Goal: Transaction & Acquisition: Book appointment/travel/reservation

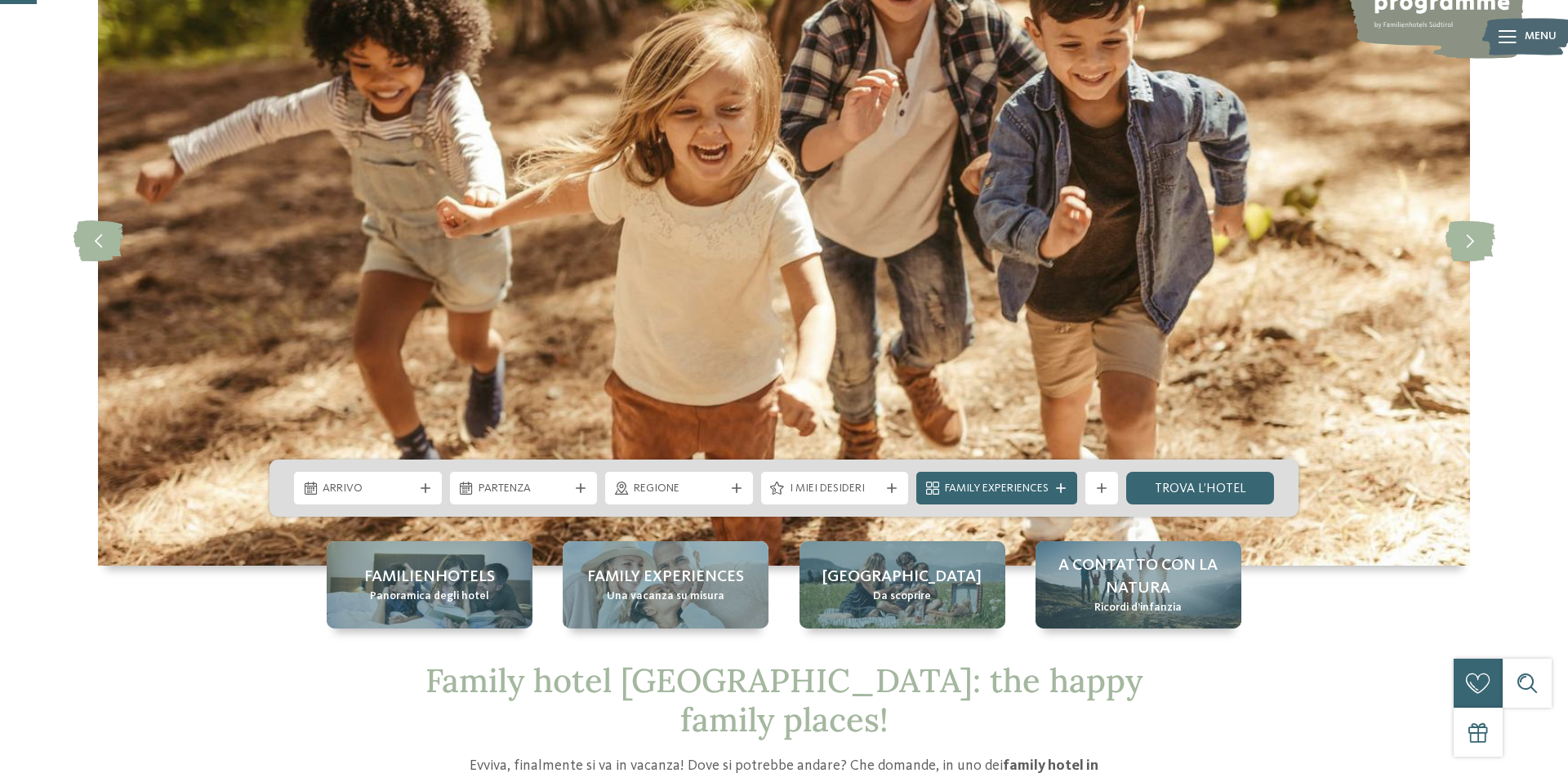
scroll to position [167, 0]
click at [680, 482] on span "Regione" at bounding box center [679, 489] width 91 height 16
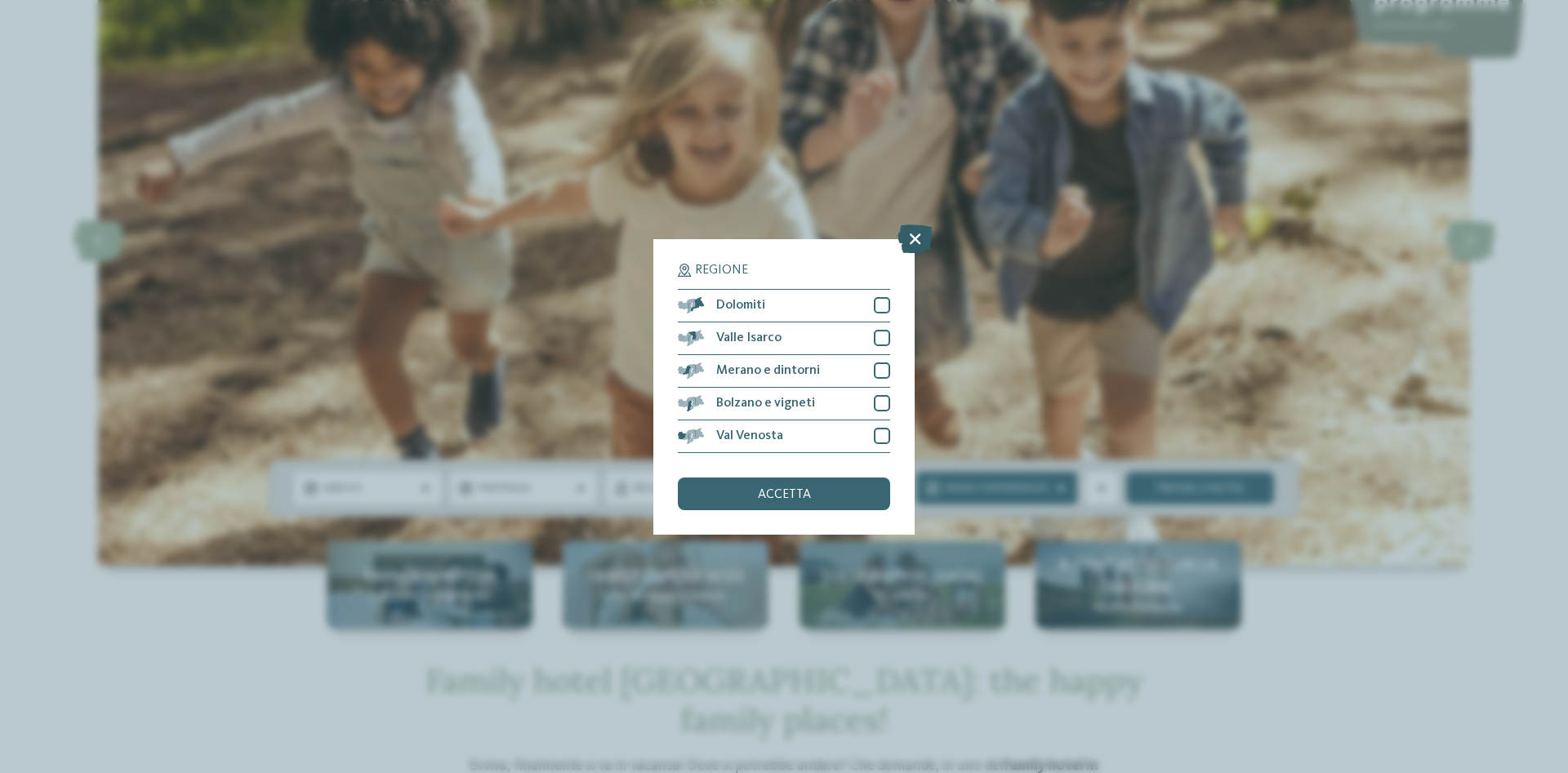
click at [908, 233] on icon at bounding box center [915, 238] width 35 height 29
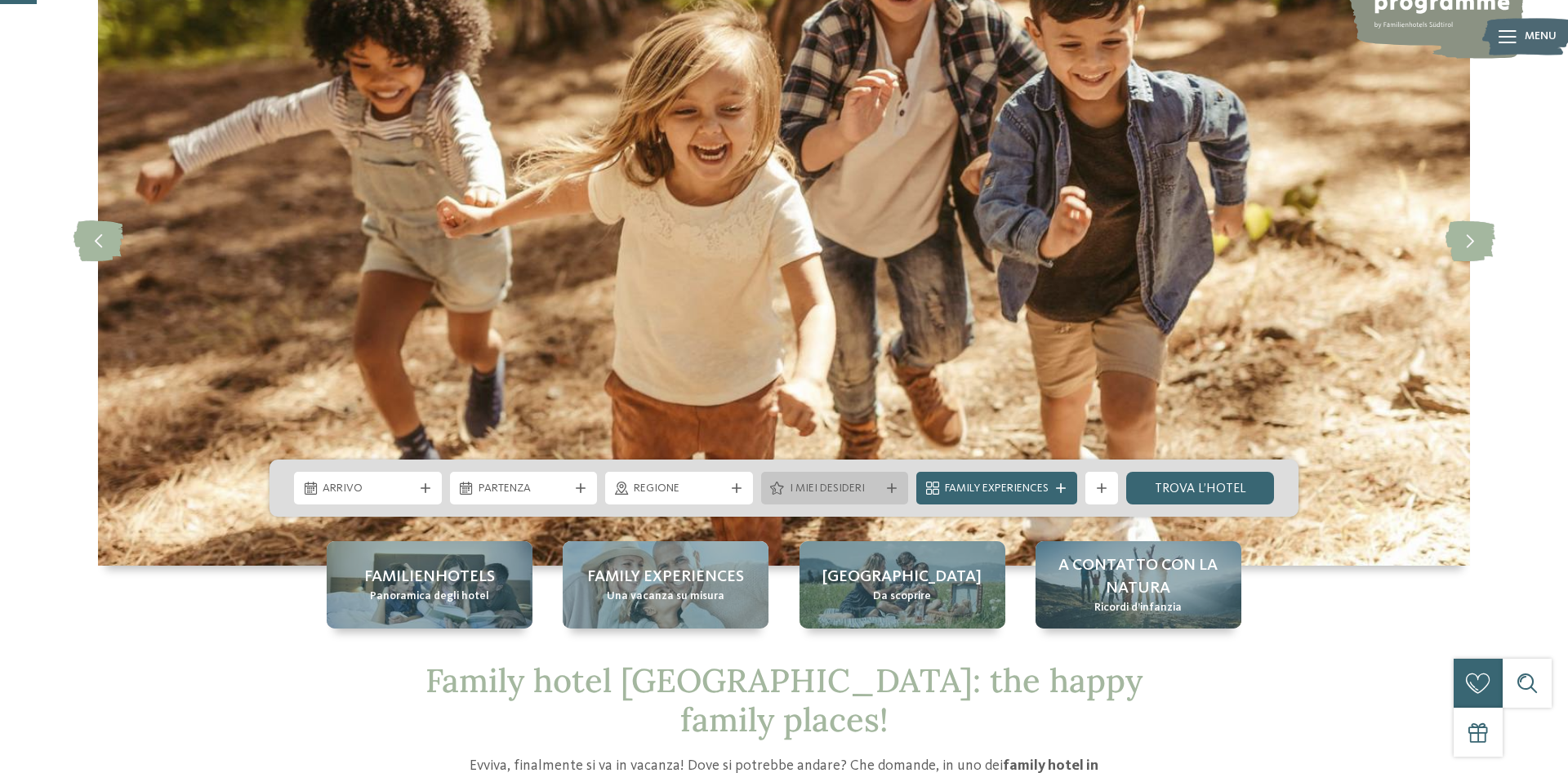
click at [814, 491] on span "I miei desideri" at bounding box center [835, 489] width 91 height 16
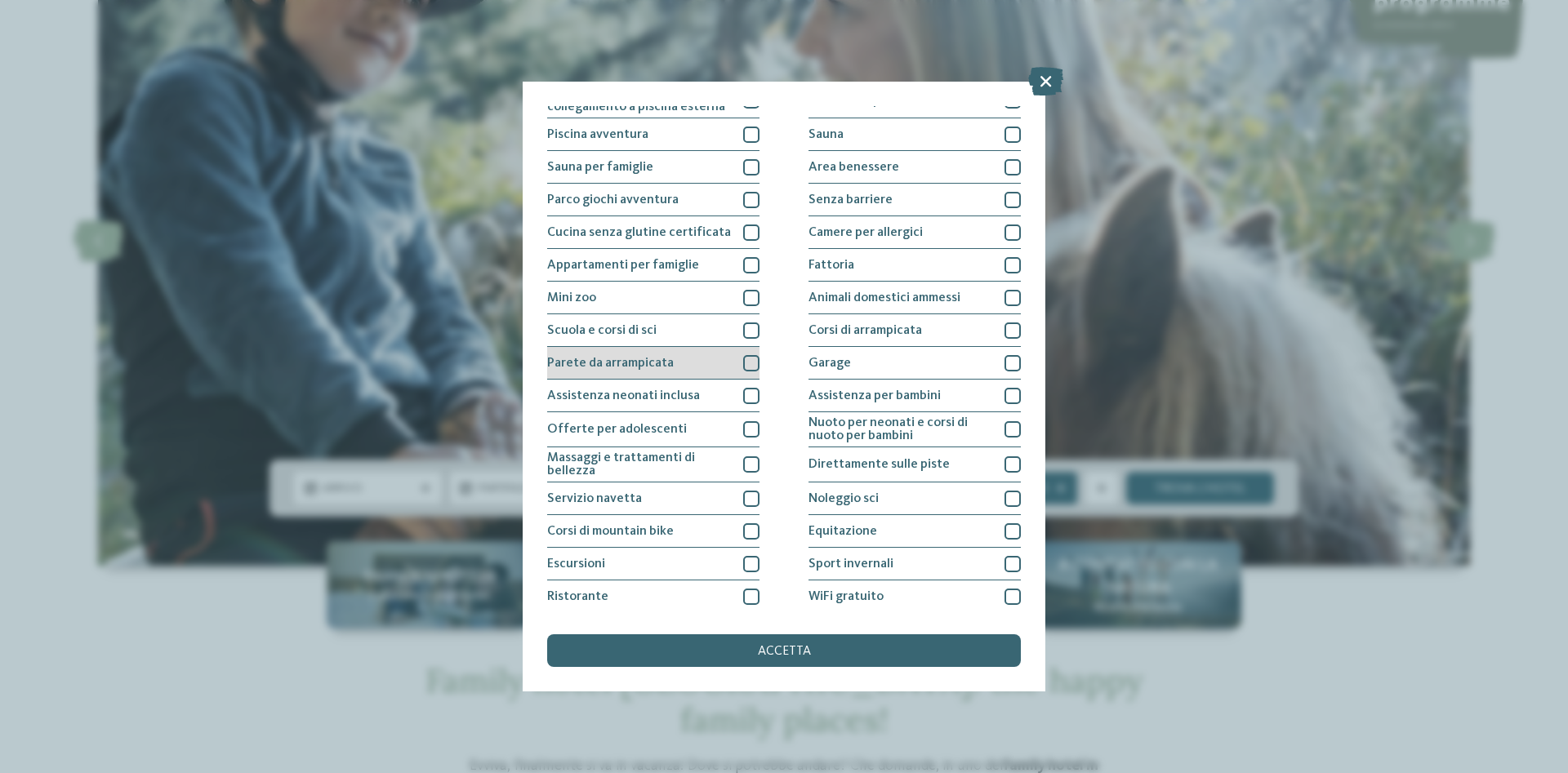
scroll to position [85, 0]
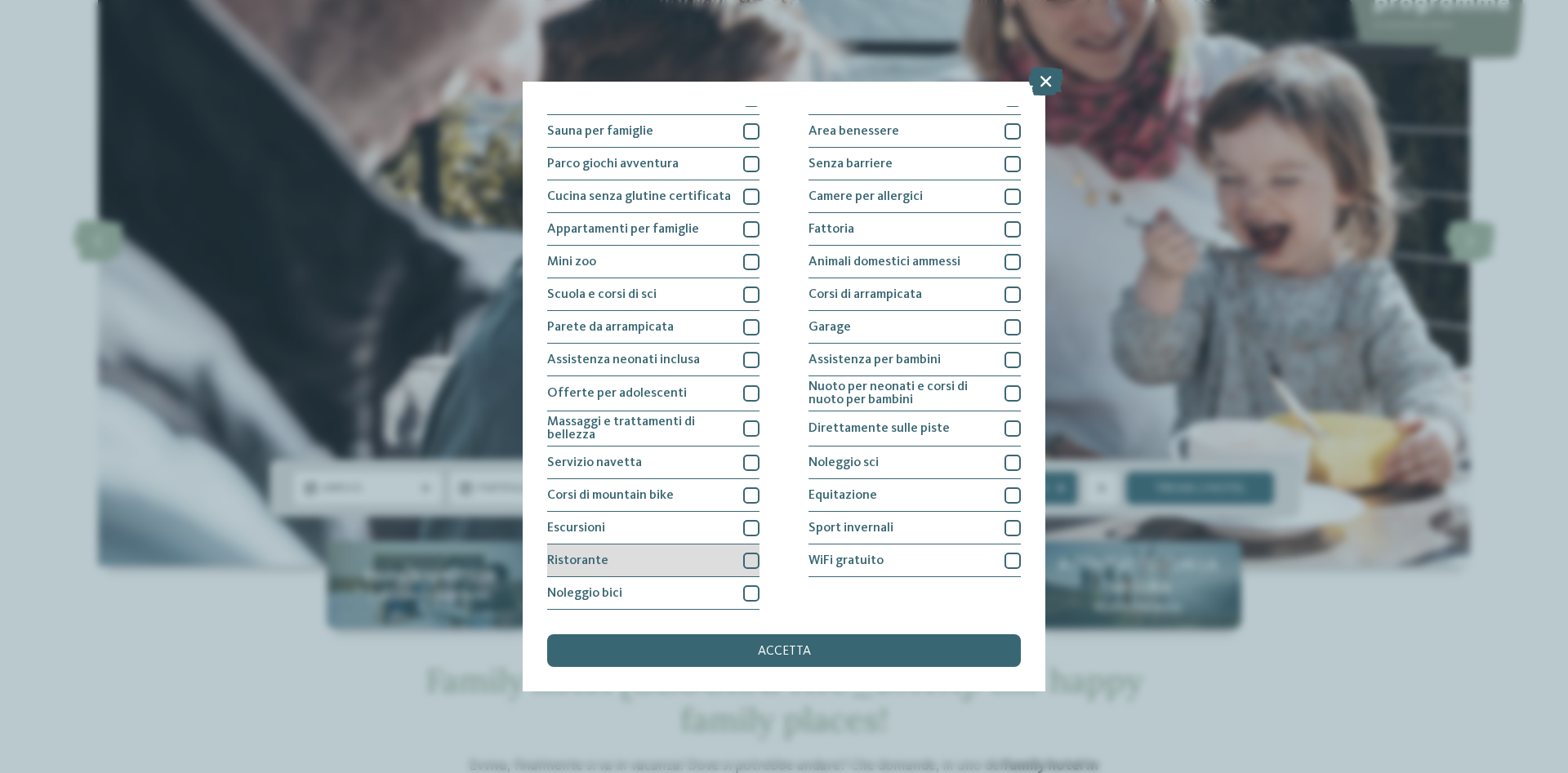
click at [652, 564] on div "Ristorante" at bounding box center [652, 561] width 212 height 33
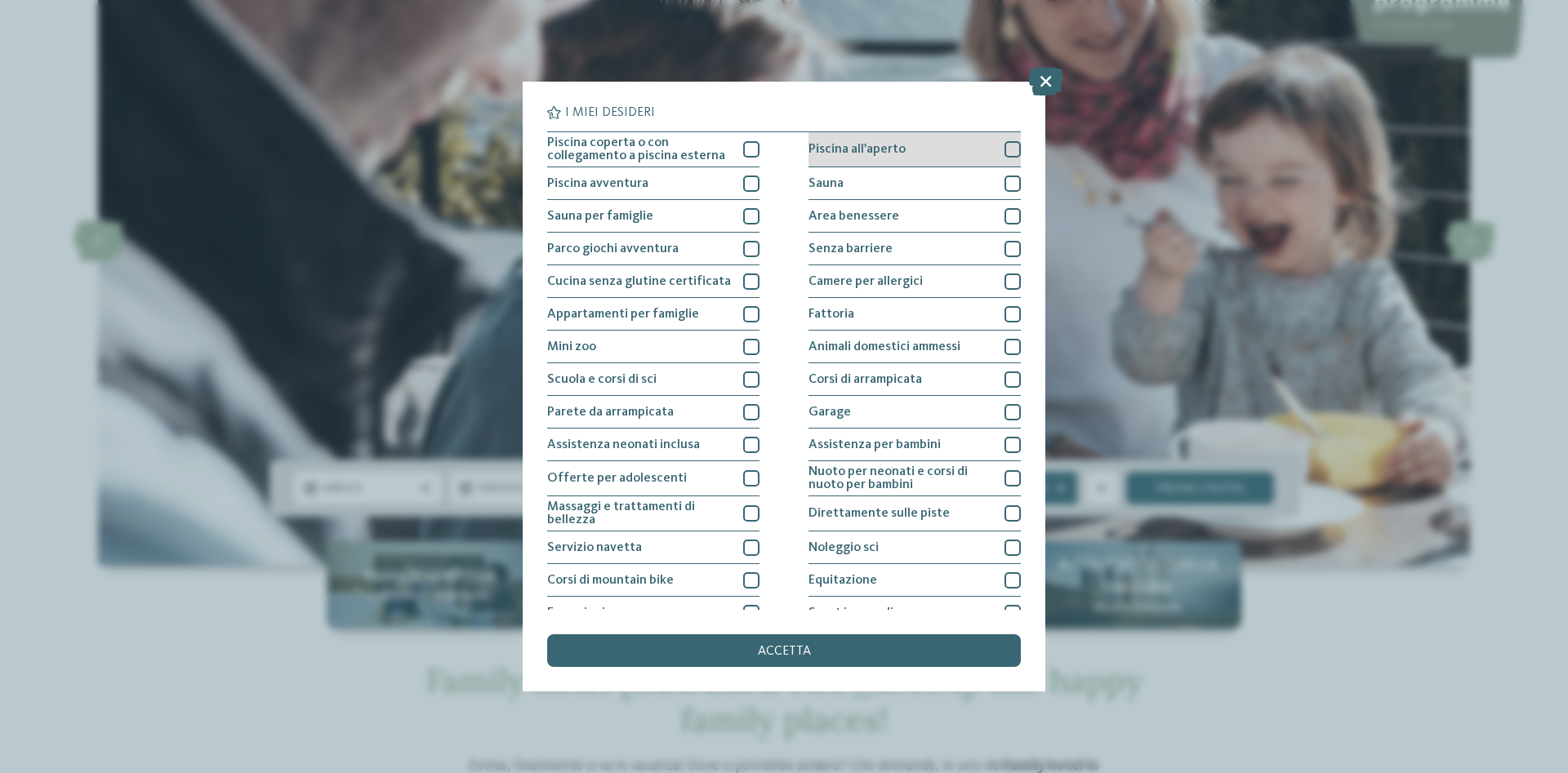
click at [833, 147] on span "Piscina all'aperto" at bounding box center [857, 149] width 97 height 13
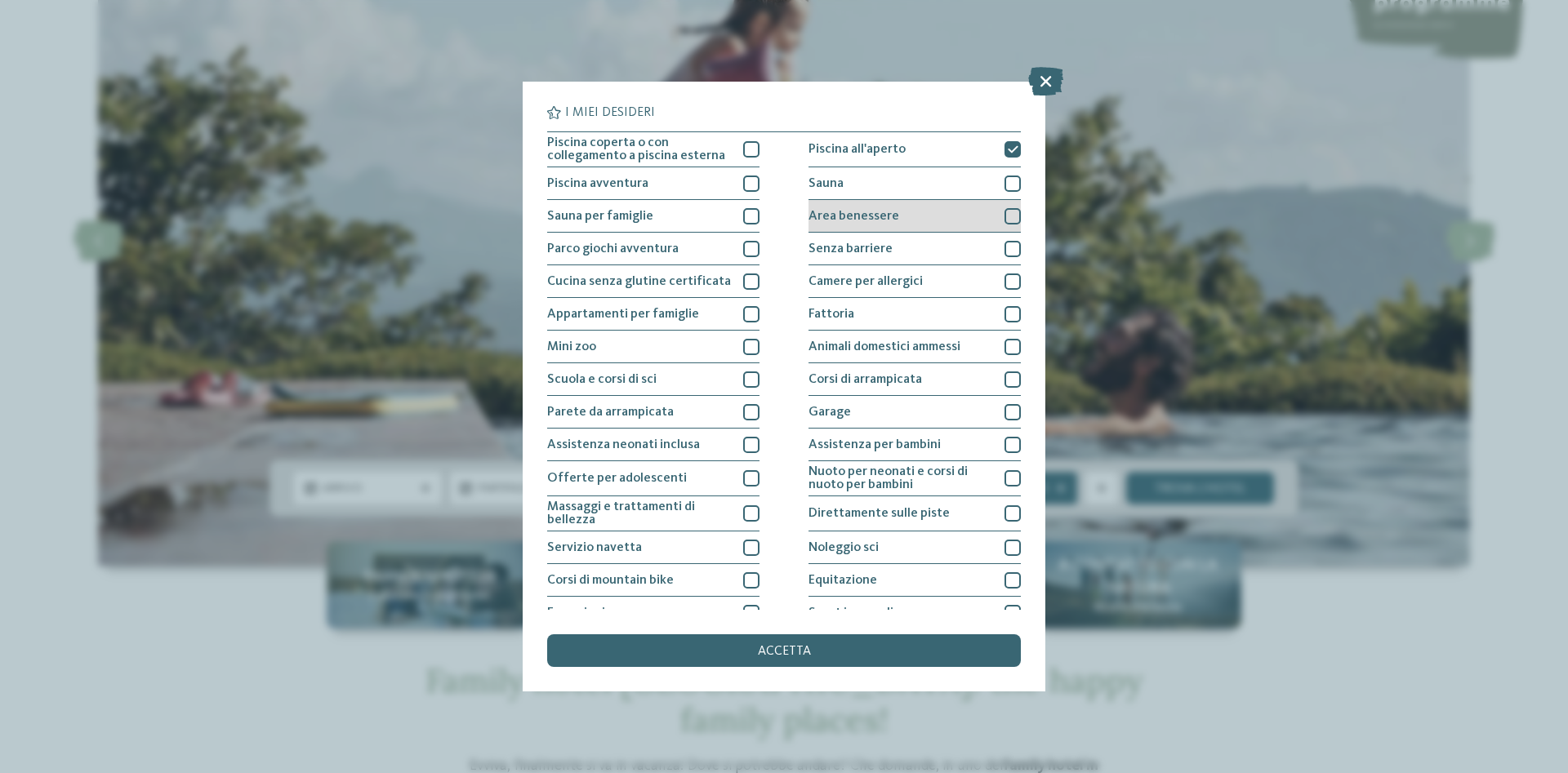
click at [841, 214] on span "Area benessere" at bounding box center [854, 216] width 91 height 13
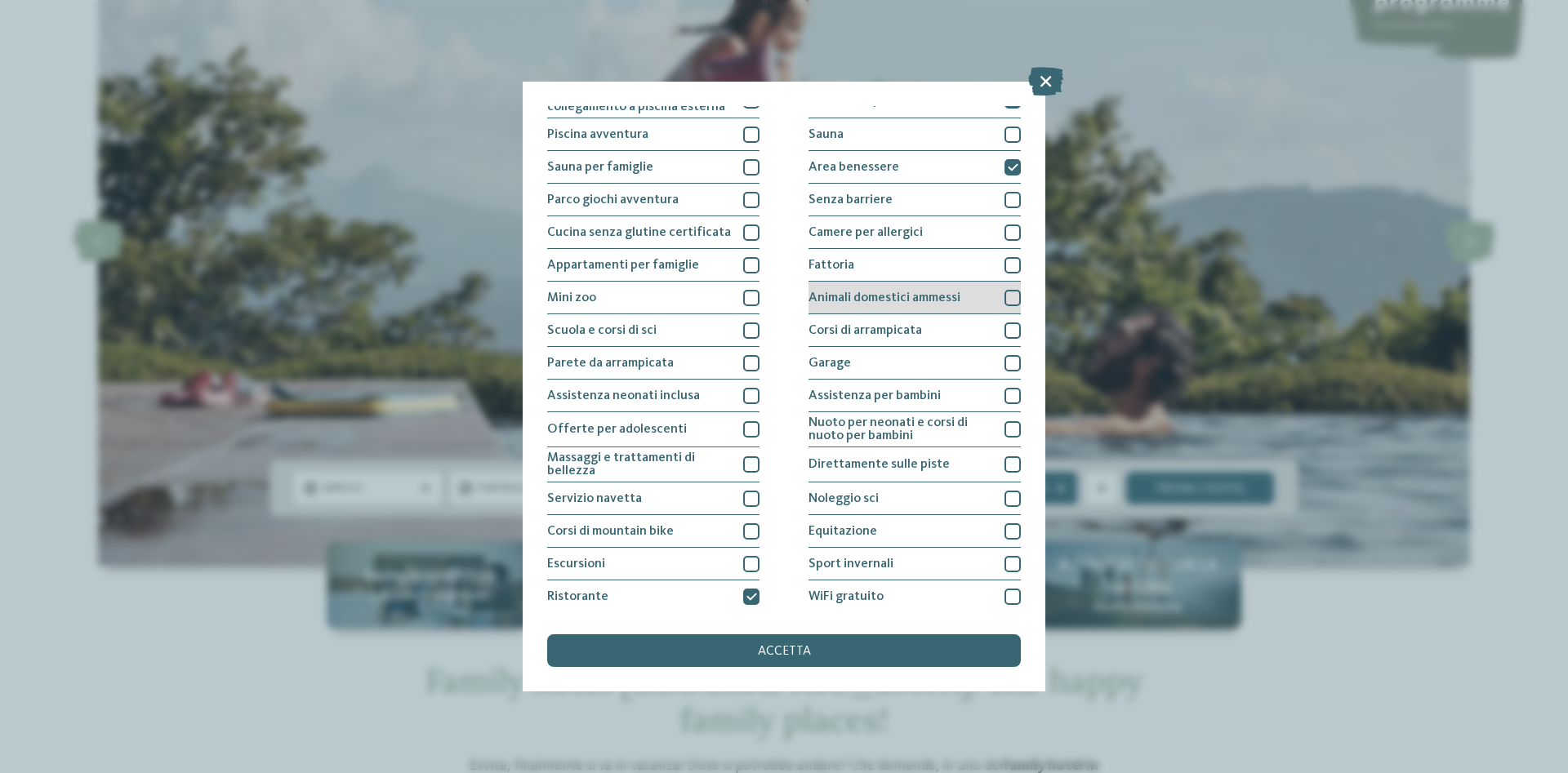
scroll to position [85, 0]
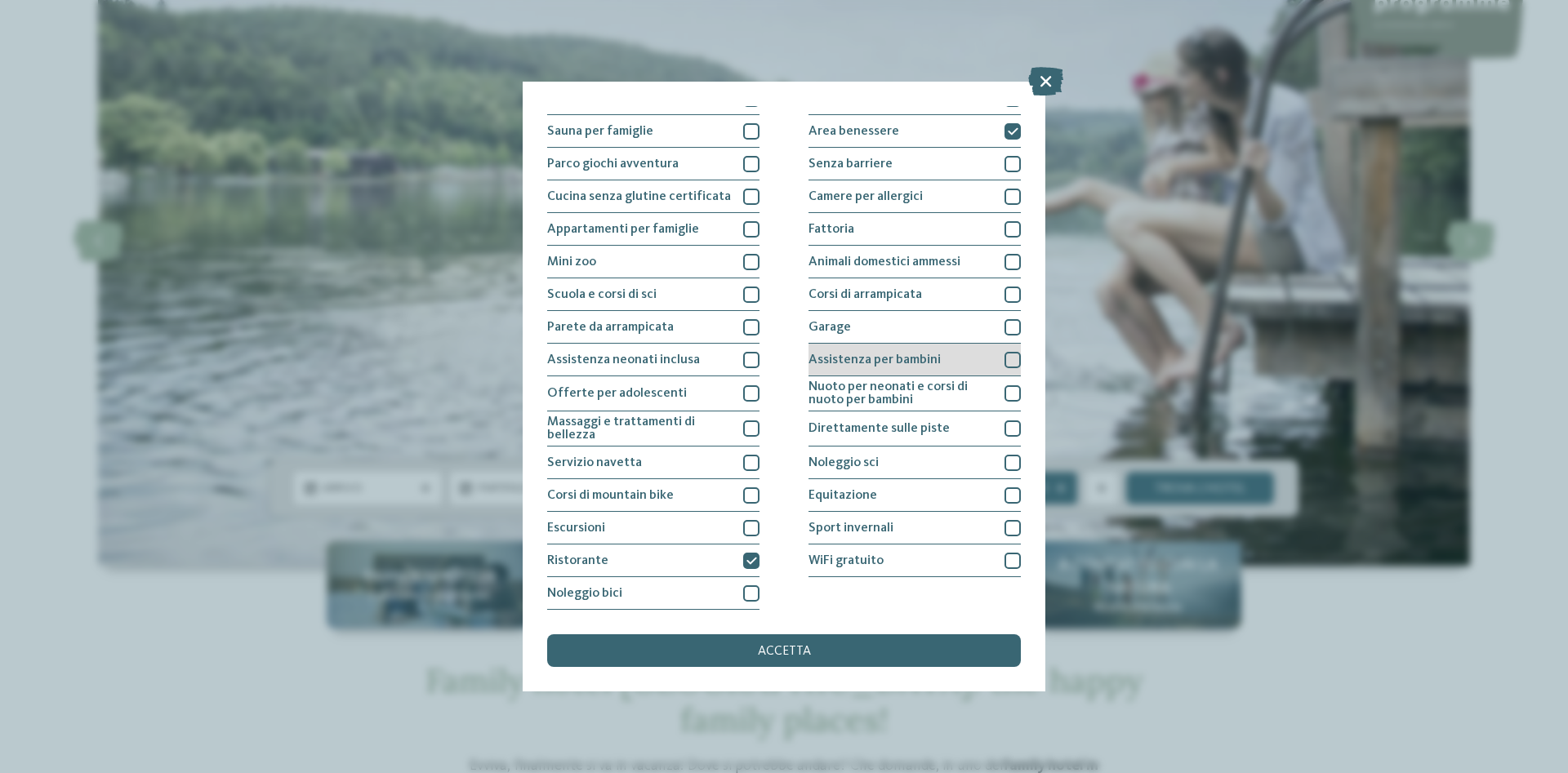
click at [878, 369] on div "Assistenza per bambini" at bounding box center [914, 361] width 212 height 33
click at [850, 643] on div "accetta" at bounding box center [784, 651] width 473 height 33
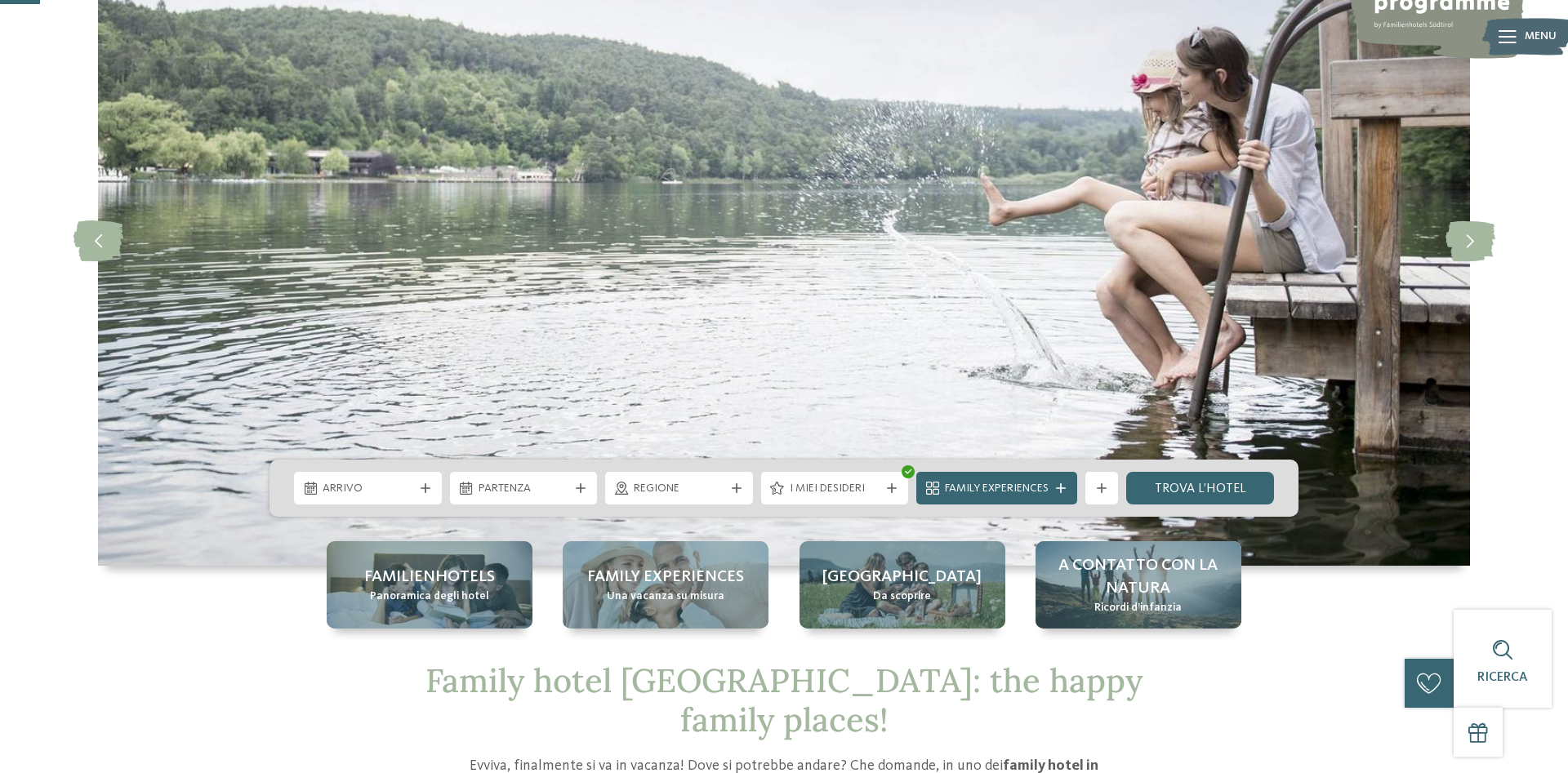
scroll to position [500, 0]
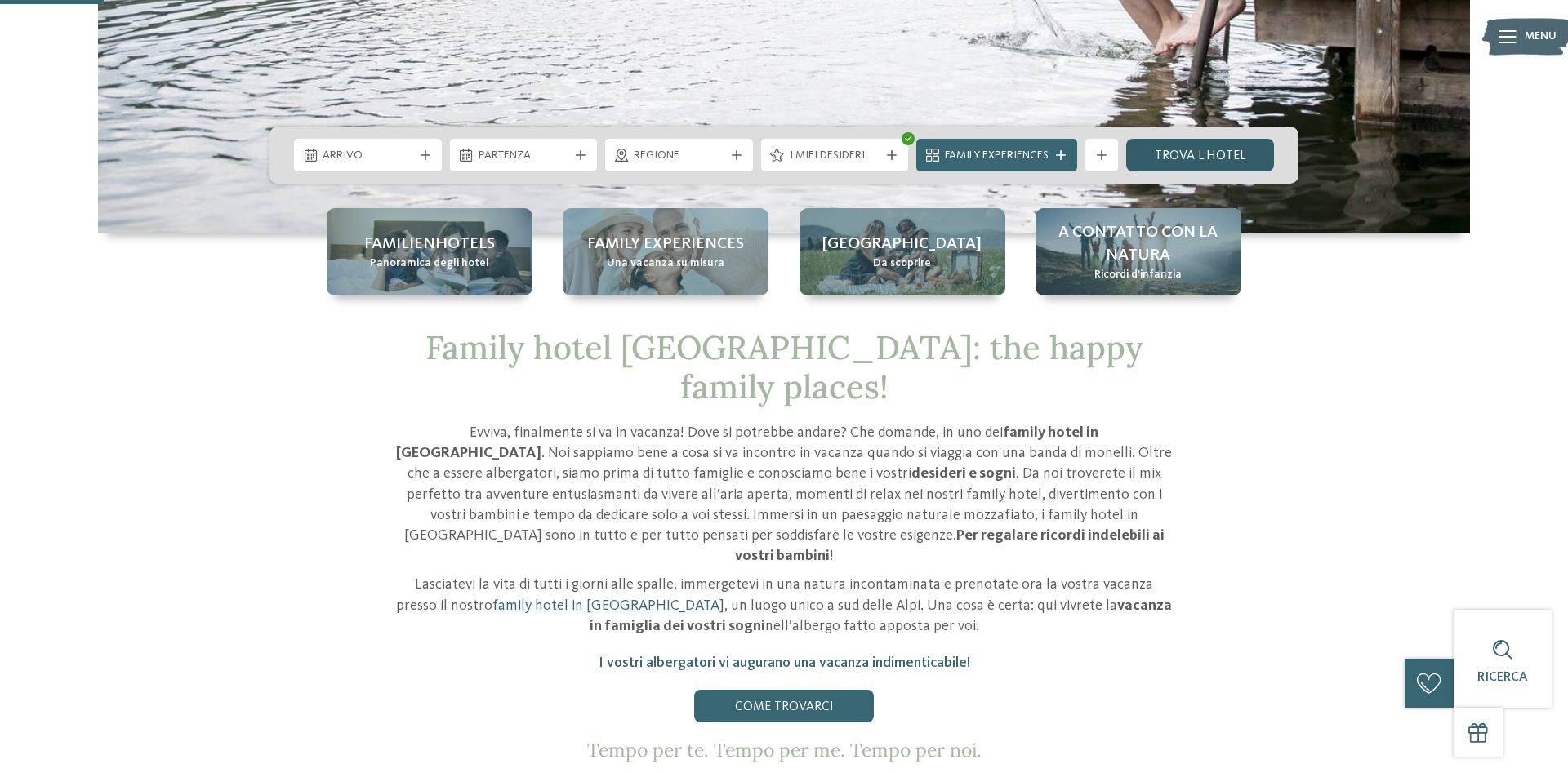
click at [1173, 154] on link "trova l’hotel" at bounding box center [1199, 155] width 148 height 33
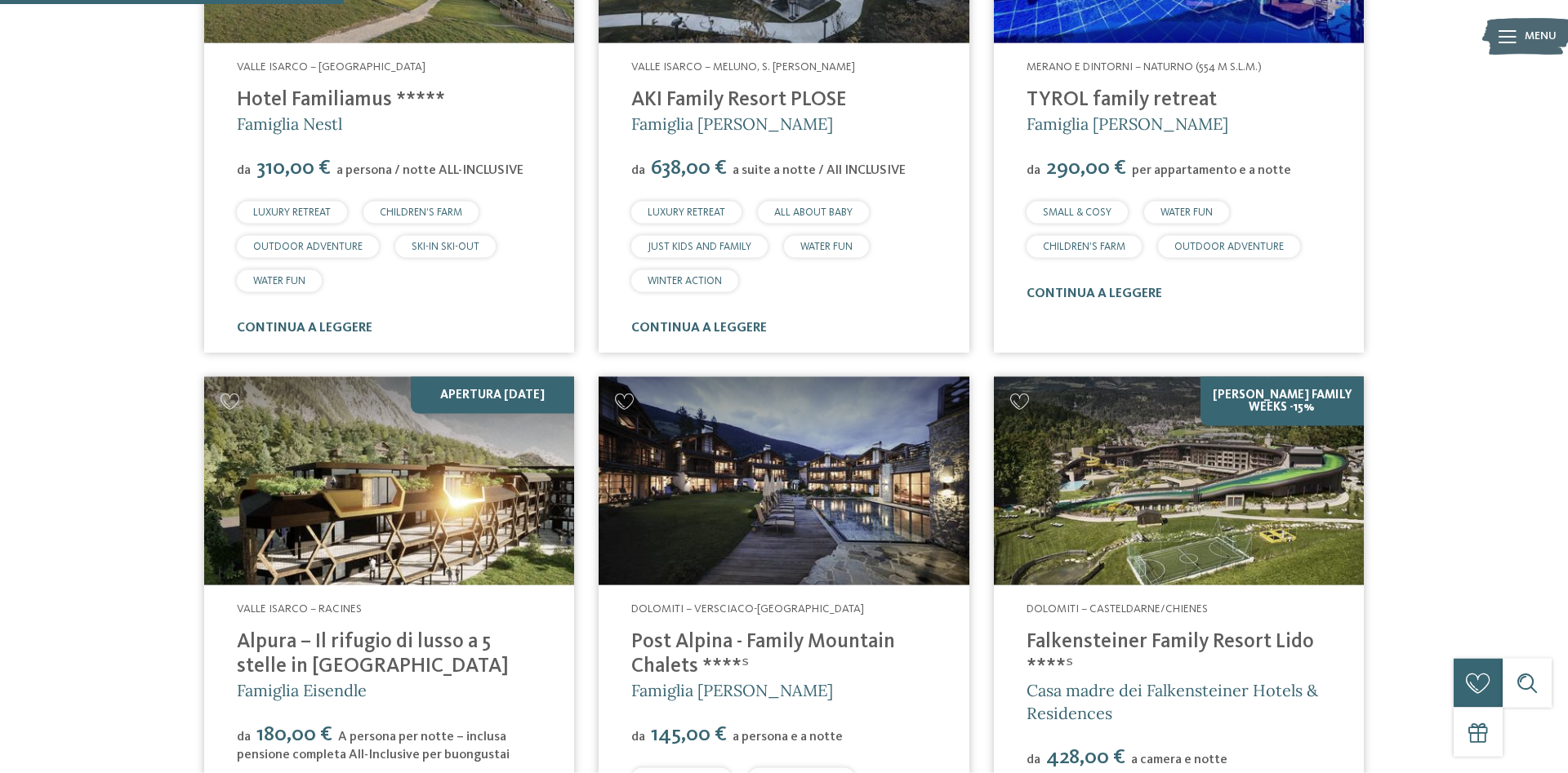
scroll to position [952, 0]
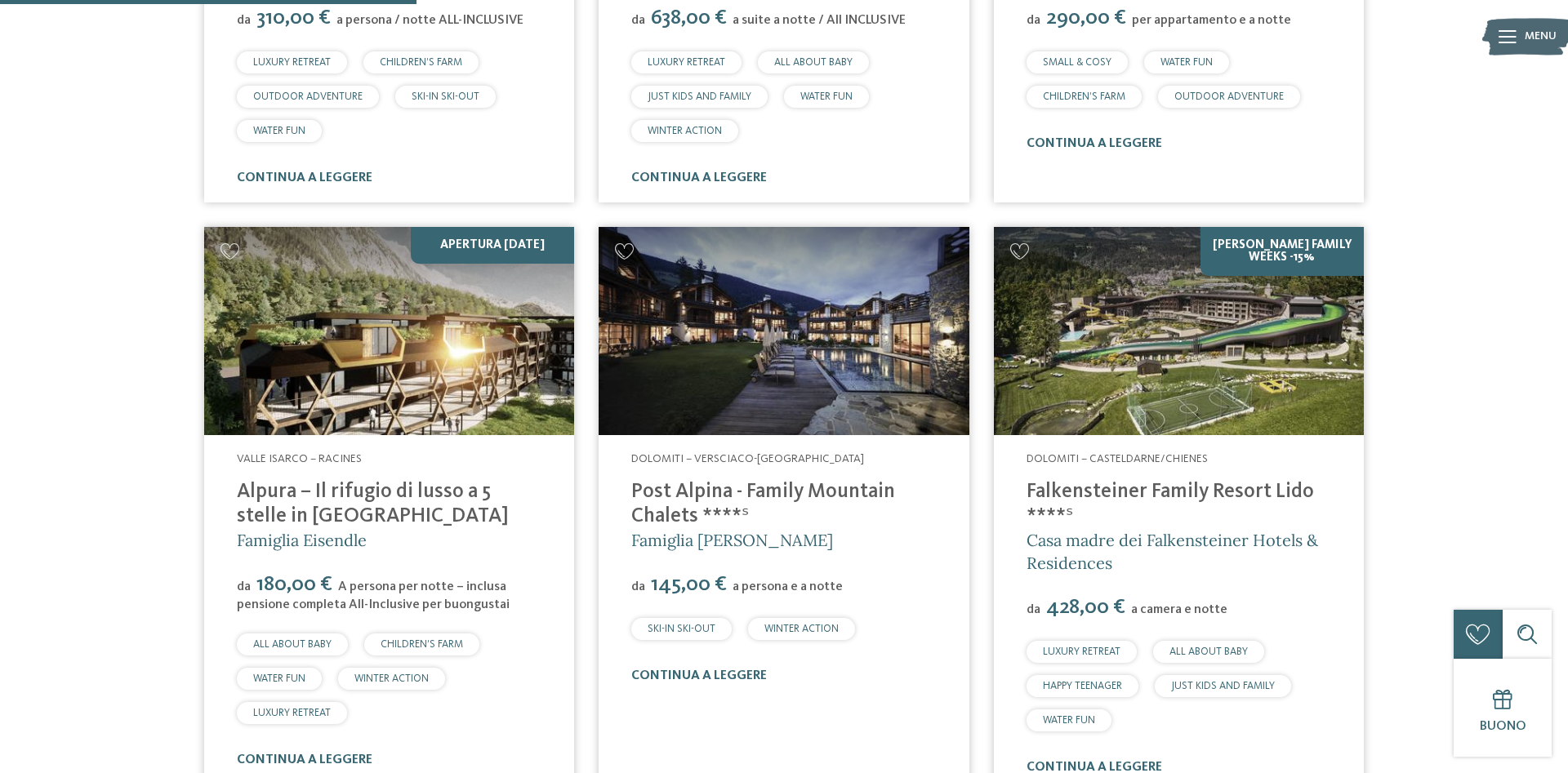
drag, startPoint x: 618, startPoint y: 483, endPoint x: 760, endPoint y: 511, distance: 144.7
click at [760, 511] on div "Dolomiti – Versciaco-[GEOGRAPHIC_DATA] Post Alpina - Family Mountain Chalets **…" at bounding box center [784, 568] width 370 height 266
copy link "Post Alpina - Family Mountain Chalets ****ˢ"
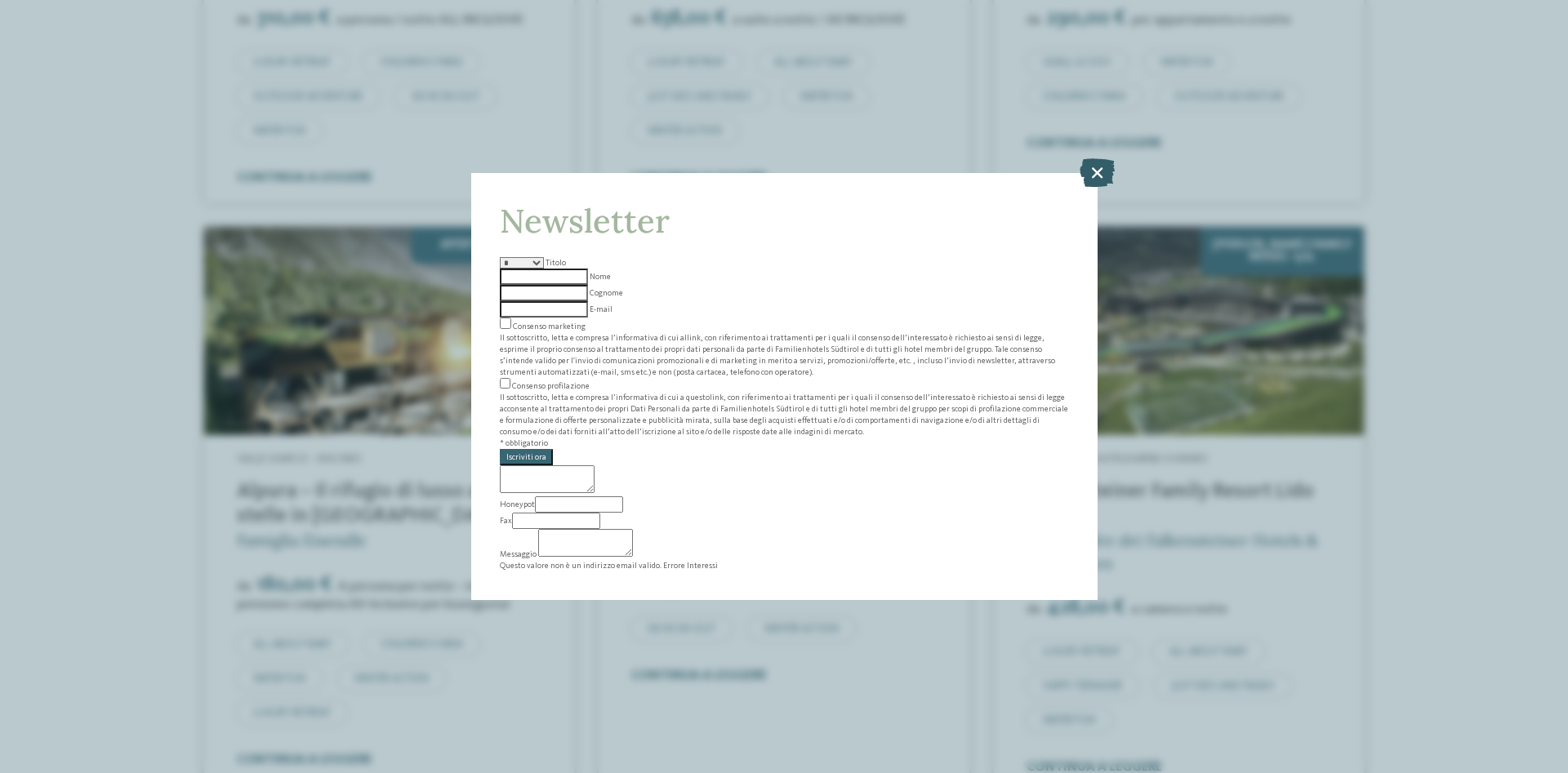
click at [1102, 187] on icon at bounding box center [1097, 172] width 35 height 29
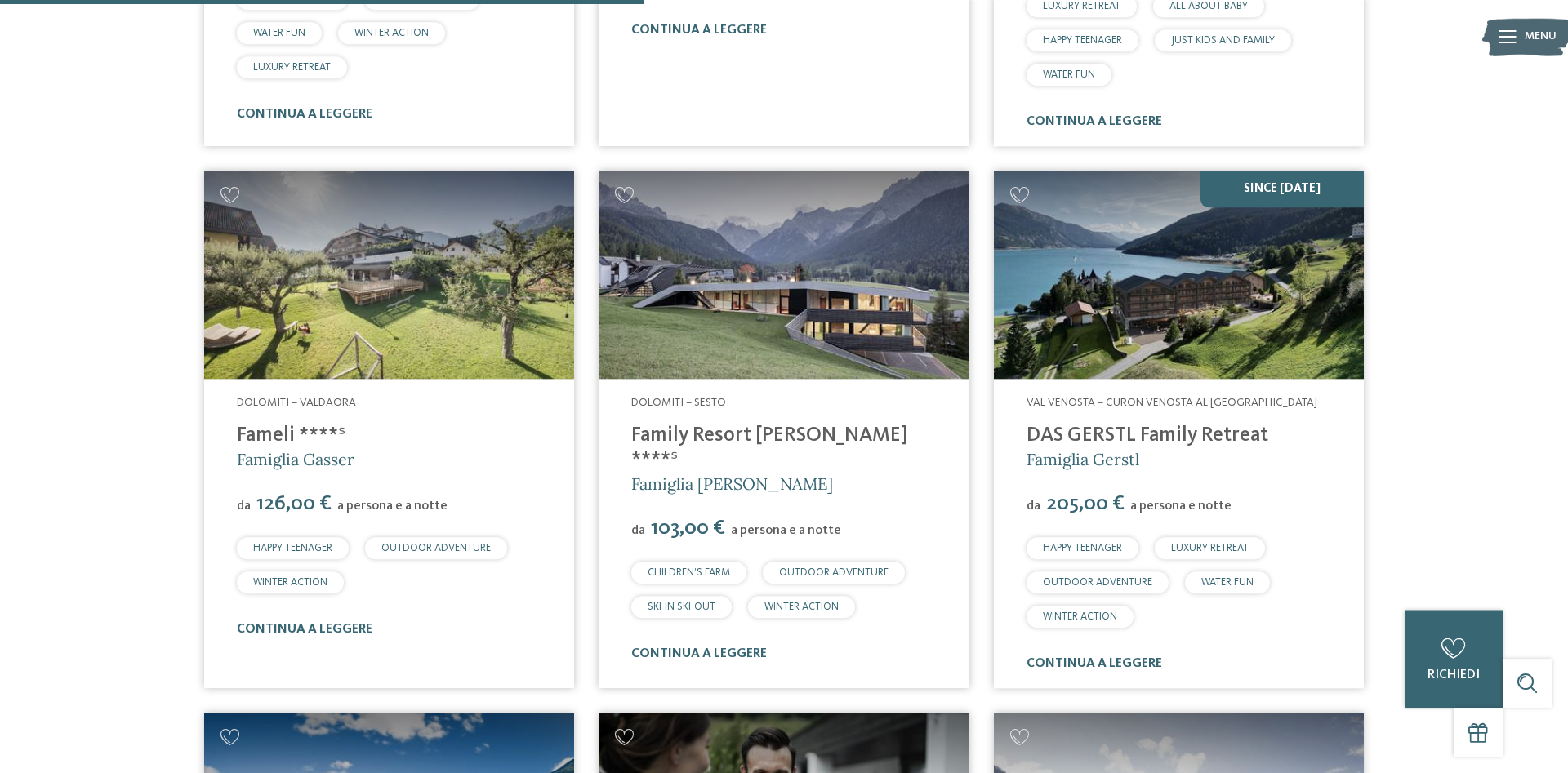
scroll to position [1619, 0]
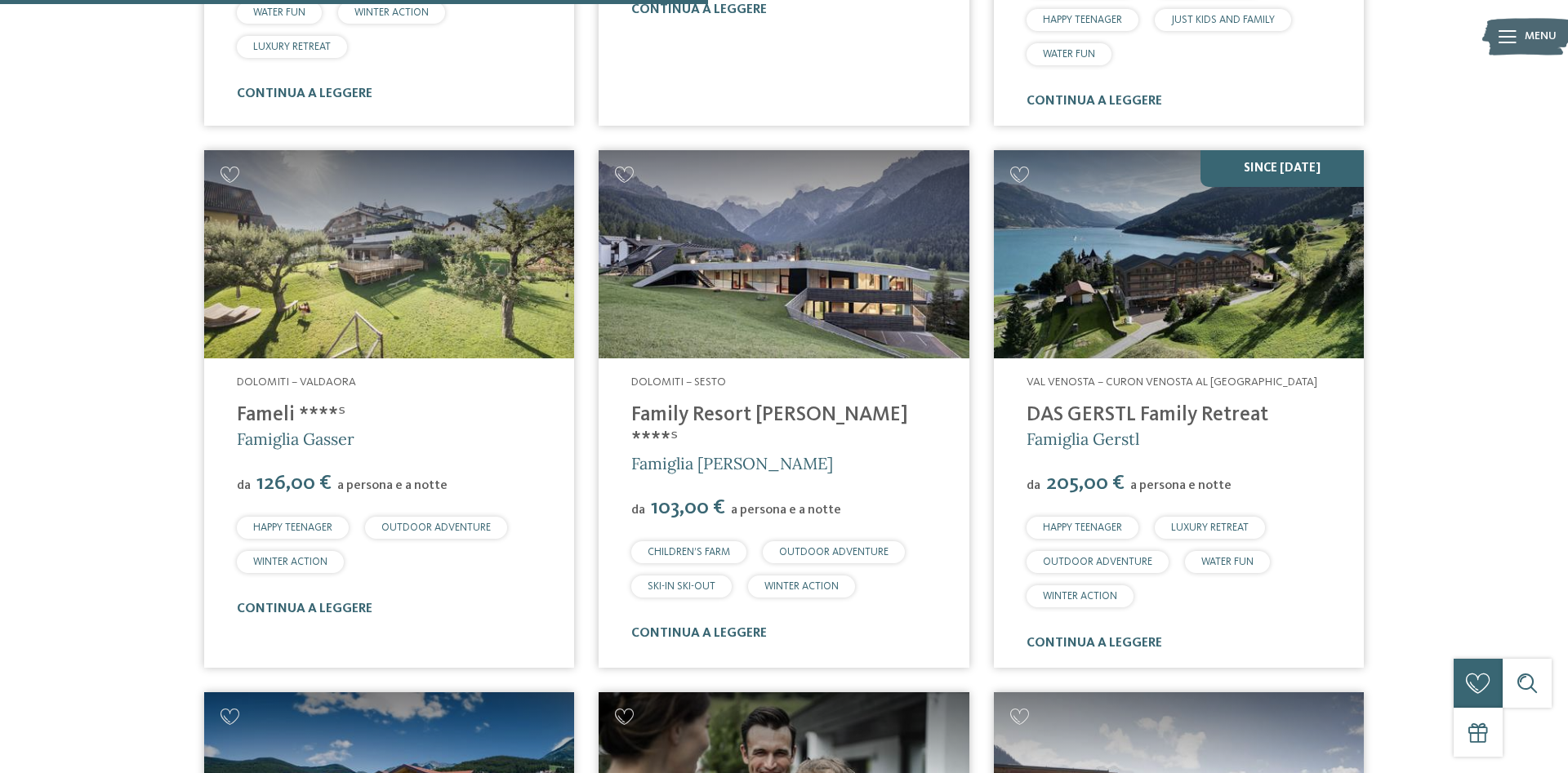
drag, startPoint x: 868, startPoint y: 413, endPoint x: 607, endPoint y: 413, distance: 261.0
click at [607, 413] on div "Dolomiti – Sesto Family Resort [PERSON_NAME] ****ˢ Famiglia [PERSON_NAME] da 10…" at bounding box center [784, 508] width 370 height 299
copy link "Family Resort [PERSON_NAME] ****ˢ"
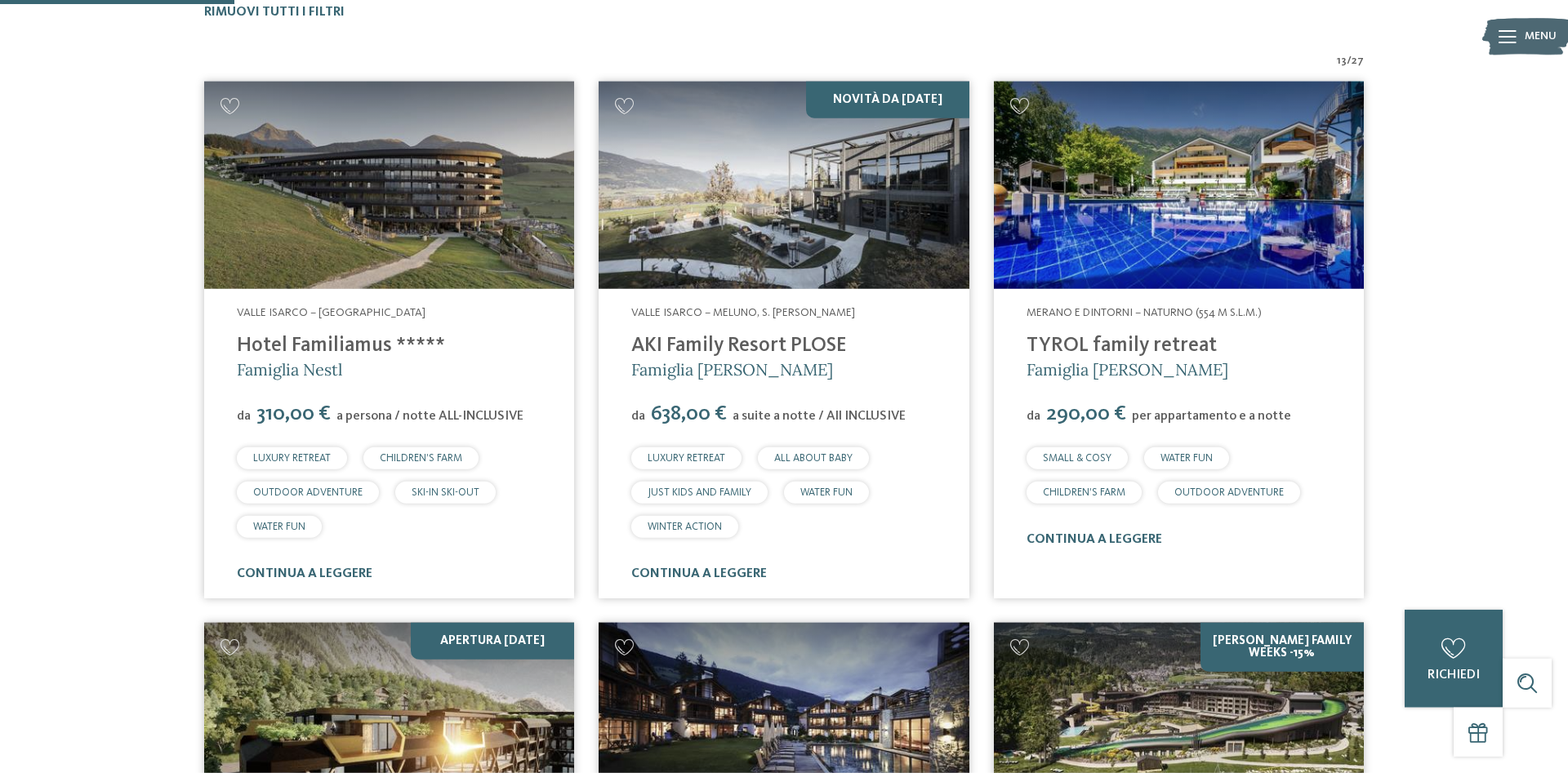
scroll to position [535, 0]
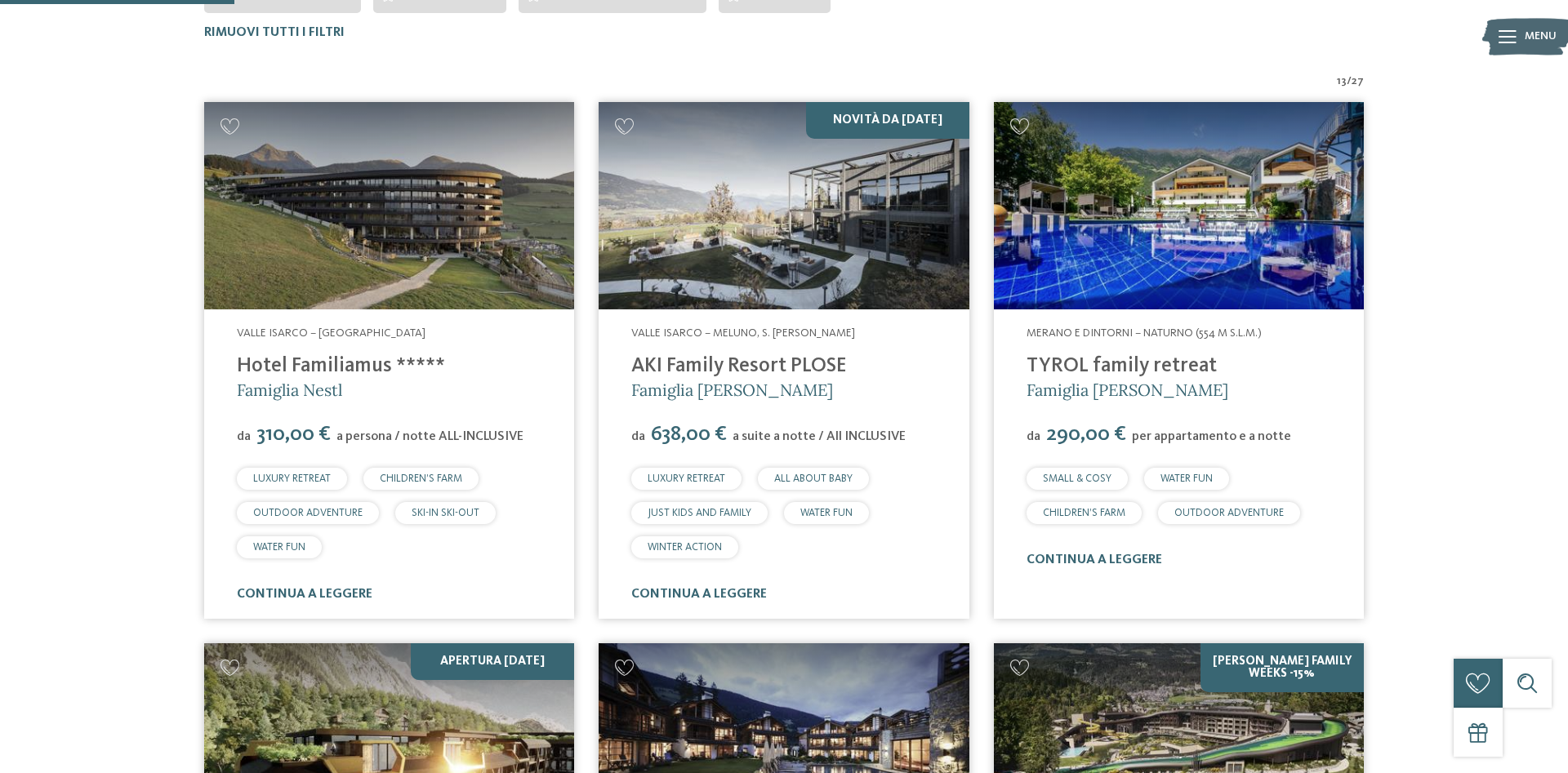
drag, startPoint x: 486, startPoint y: 365, endPoint x: 230, endPoint y: 378, distance: 256.3
click at [230, 378] on div "Valle Isarco – [GEOGRAPHIC_DATA] Hotel Familiamus ***** Famiglia Nestl da 310,0…" at bounding box center [388, 464] width 370 height 309
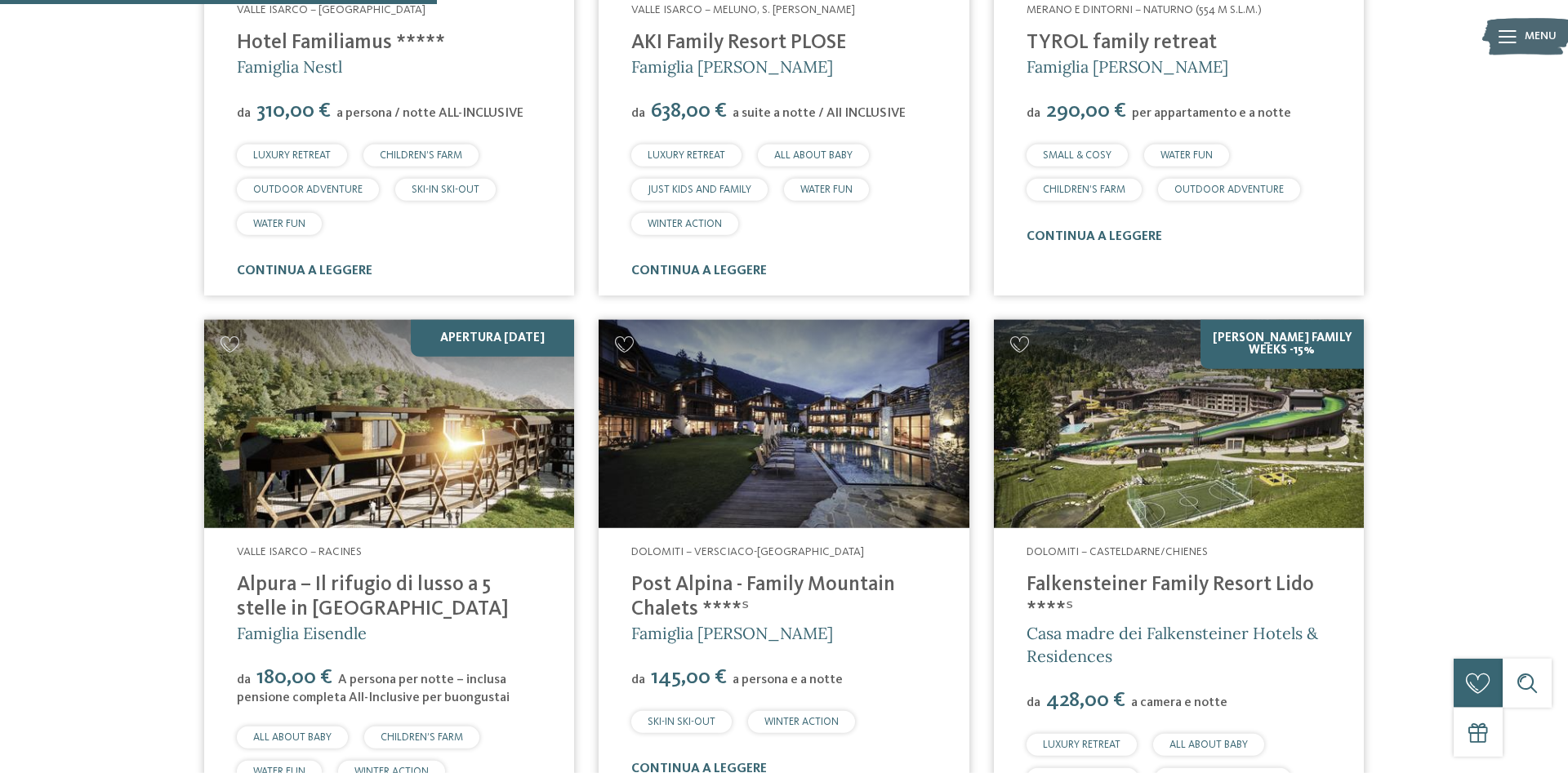
scroll to position [1035, 0]
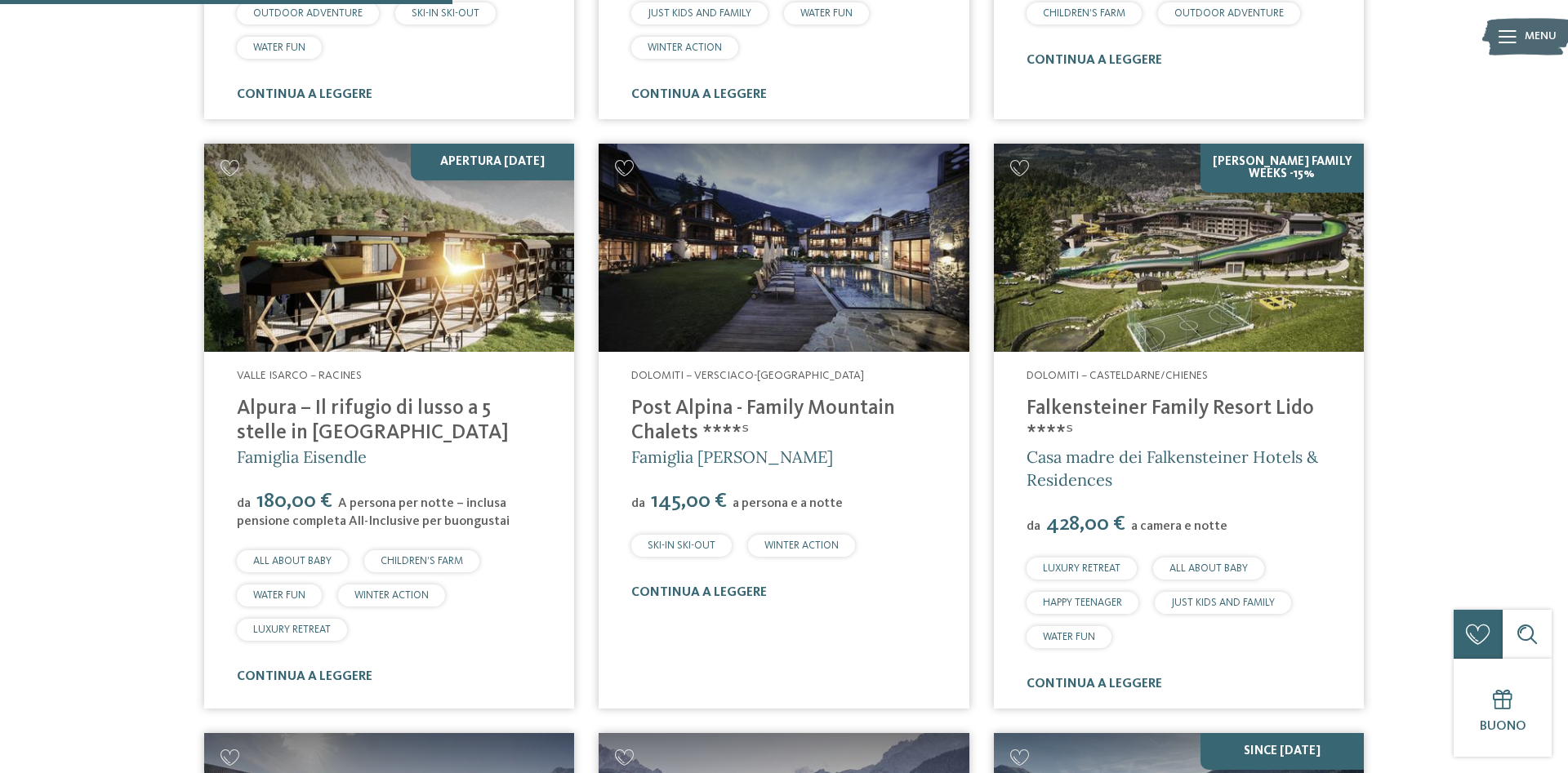
drag, startPoint x: 365, startPoint y: 438, endPoint x: 242, endPoint y: 416, distance: 125.0
click at [242, 416] on h4 "Alpura – Il rifugio di lusso a 5 stelle in [GEOGRAPHIC_DATA]" at bounding box center [388, 421] width 304 height 49
click at [433, 456] on h5 "Famiglia Eisendle" at bounding box center [388, 457] width 304 height 23
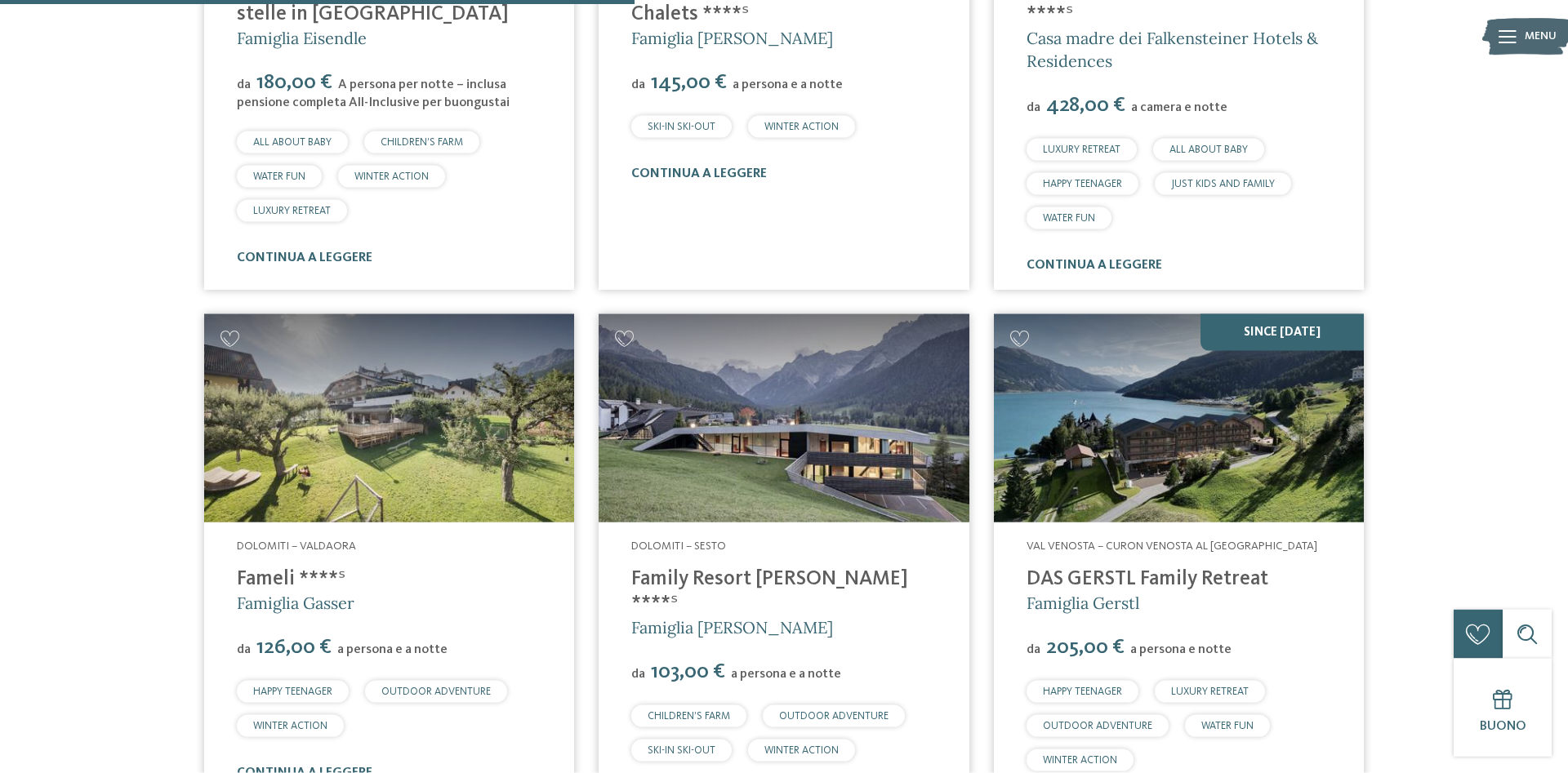
scroll to position [1869, 0]
